Goal: Information Seeking & Learning: Check status

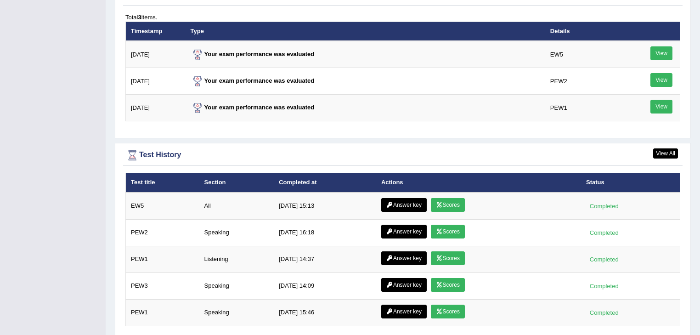
scroll to position [1142, 0]
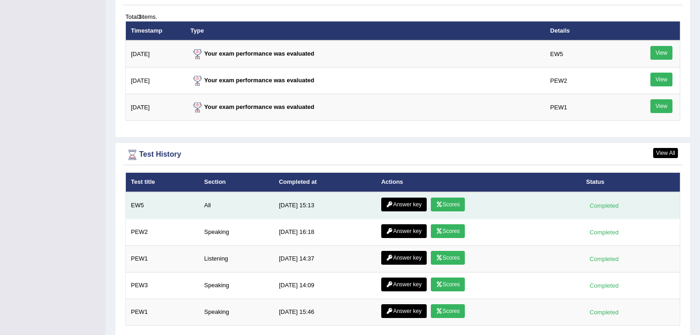
click at [452, 204] on link "Scores" at bounding box center [448, 205] width 34 height 14
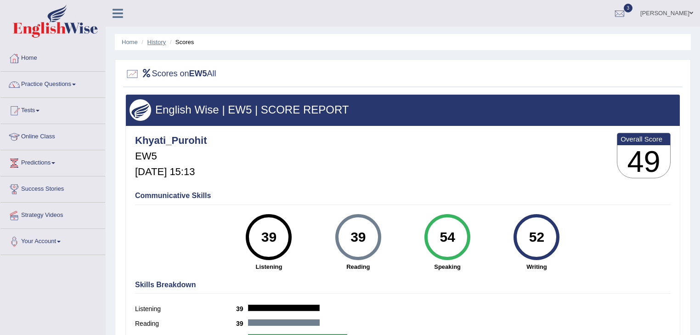
click at [155, 40] on link "History" at bounding box center [156, 42] width 18 height 7
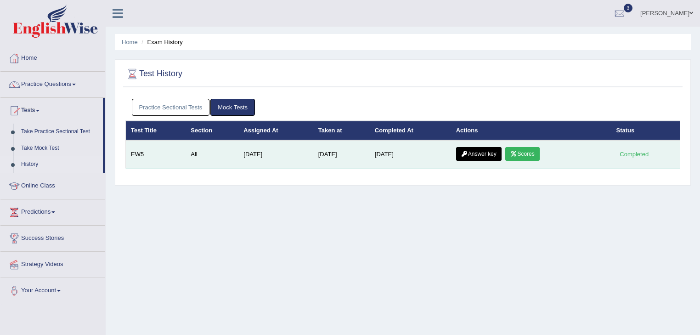
click at [487, 153] on link "Answer key" at bounding box center [478, 154] width 45 height 14
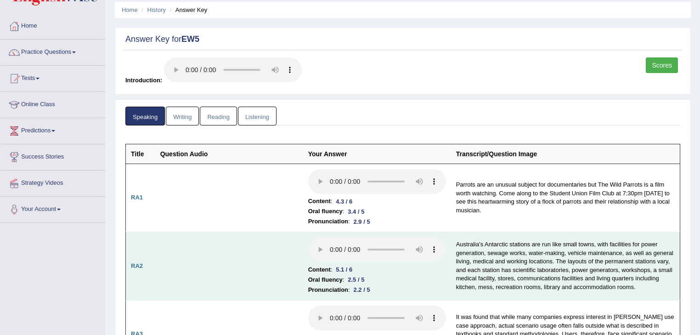
scroll to position [29, 0]
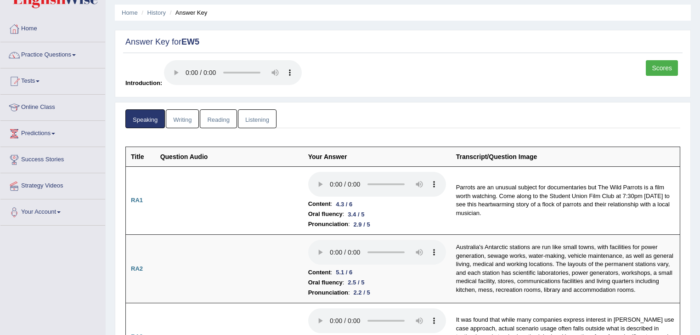
click at [258, 115] on link "Listening" at bounding box center [257, 118] width 39 height 19
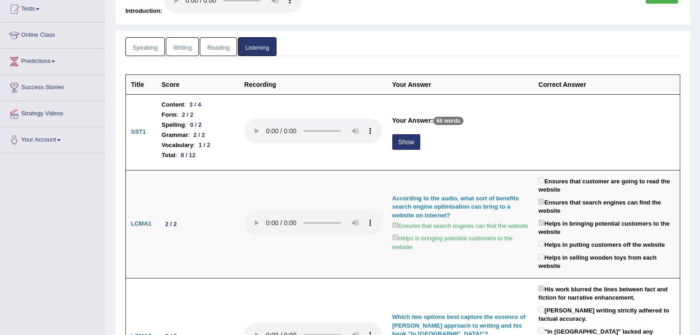
scroll to position [103, 0]
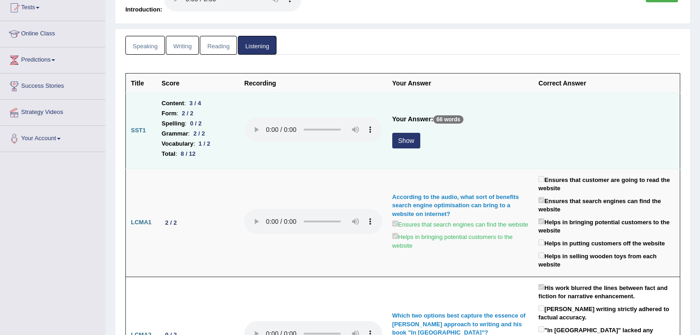
click at [410, 137] on button "Show" at bounding box center [406, 141] width 28 height 16
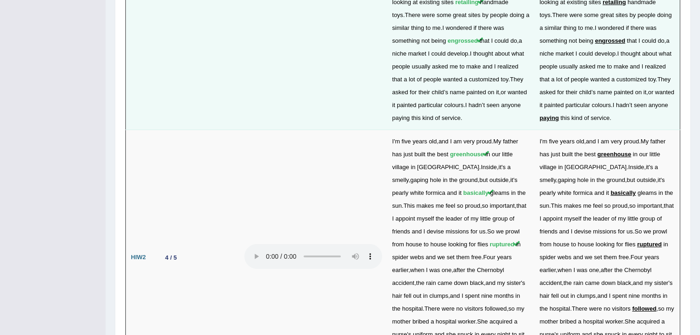
scroll to position [1703, 0]
click at [322, 215] on td at bounding box center [313, 257] width 148 height 255
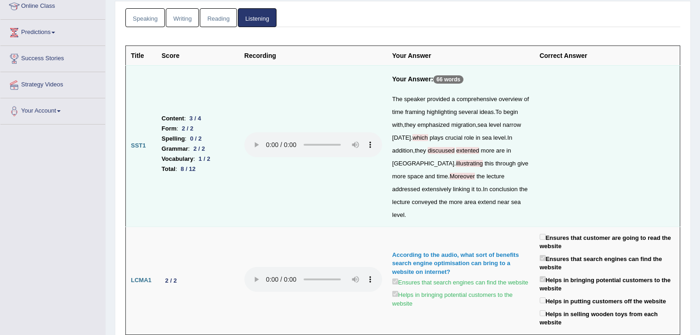
scroll to position [0, 0]
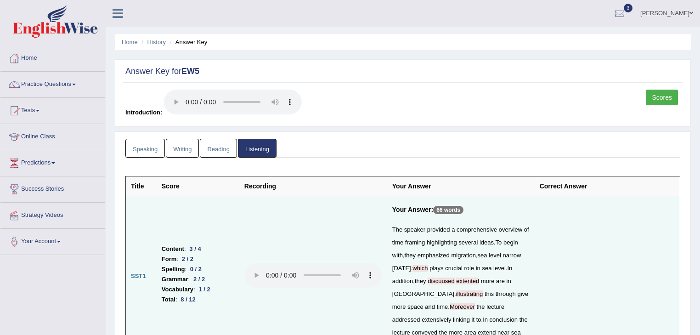
click at [187, 151] on link "Writing" at bounding box center [182, 148] width 33 height 19
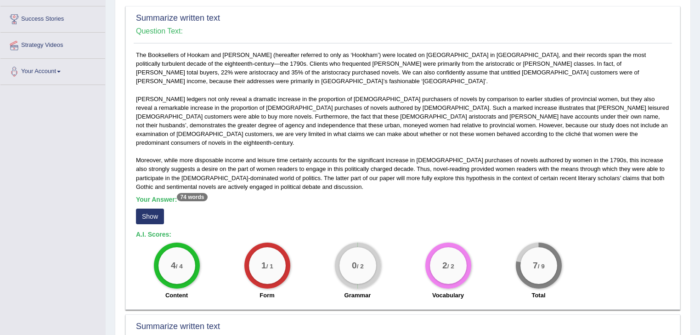
scroll to position [172, 0]
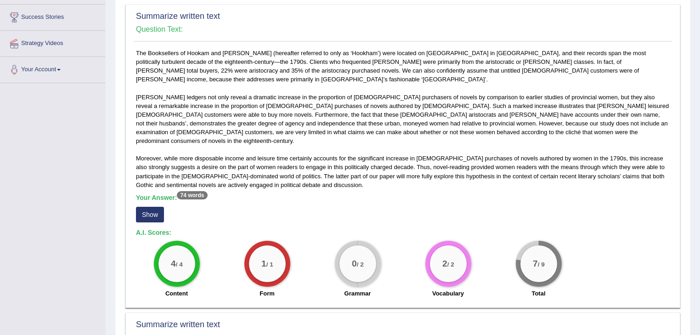
click at [149, 207] on button "Show" at bounding box center [150, 215] width 28 height 16
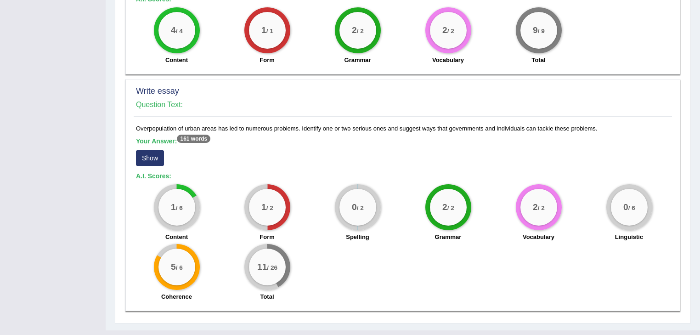
scroll to position [643, 0]
click at [151, 151] on button "Show" at bounding box center [150, 159] width 28 height 16
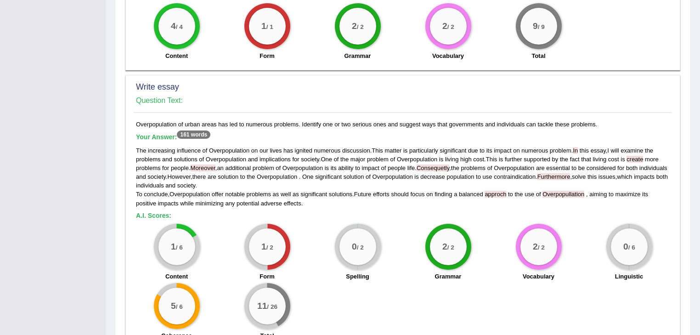
scroll to position [647, 0]
